Goal: Navigation & Orientation: Understand site structure

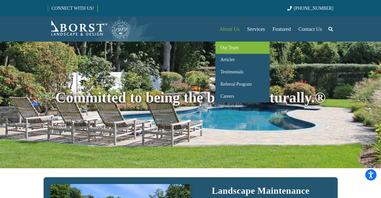
click at [227, 49] on span "Our Team" at bounding box center [229, 47] width 18 height 5
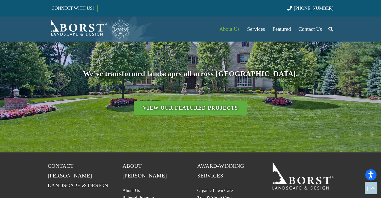
scroll to position [2154, 0]
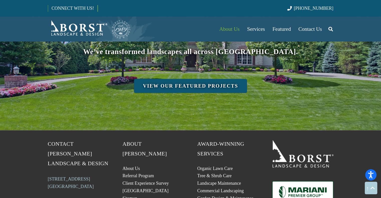
click at [204, 79] on link "View Our Featured Projects" at bounding box center [190, 86] width 113 height 14
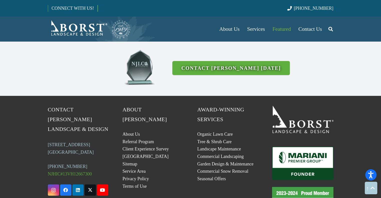
scroll to position [1328, 0]
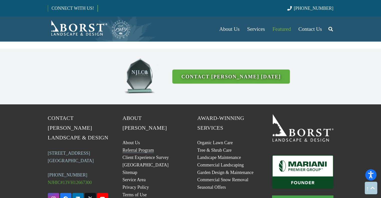
click at [136, 148] on link "Referral Program" at bounding box center [137, 150] width 31 height 5
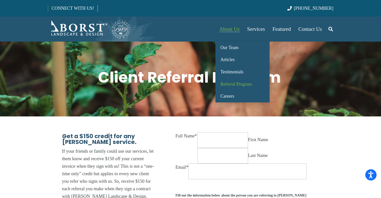
click at [224, 26] on span "About Us" at bounding box center [229, 29] width 20 height 6
